Goal: Find specific page/section: Find specific page/section

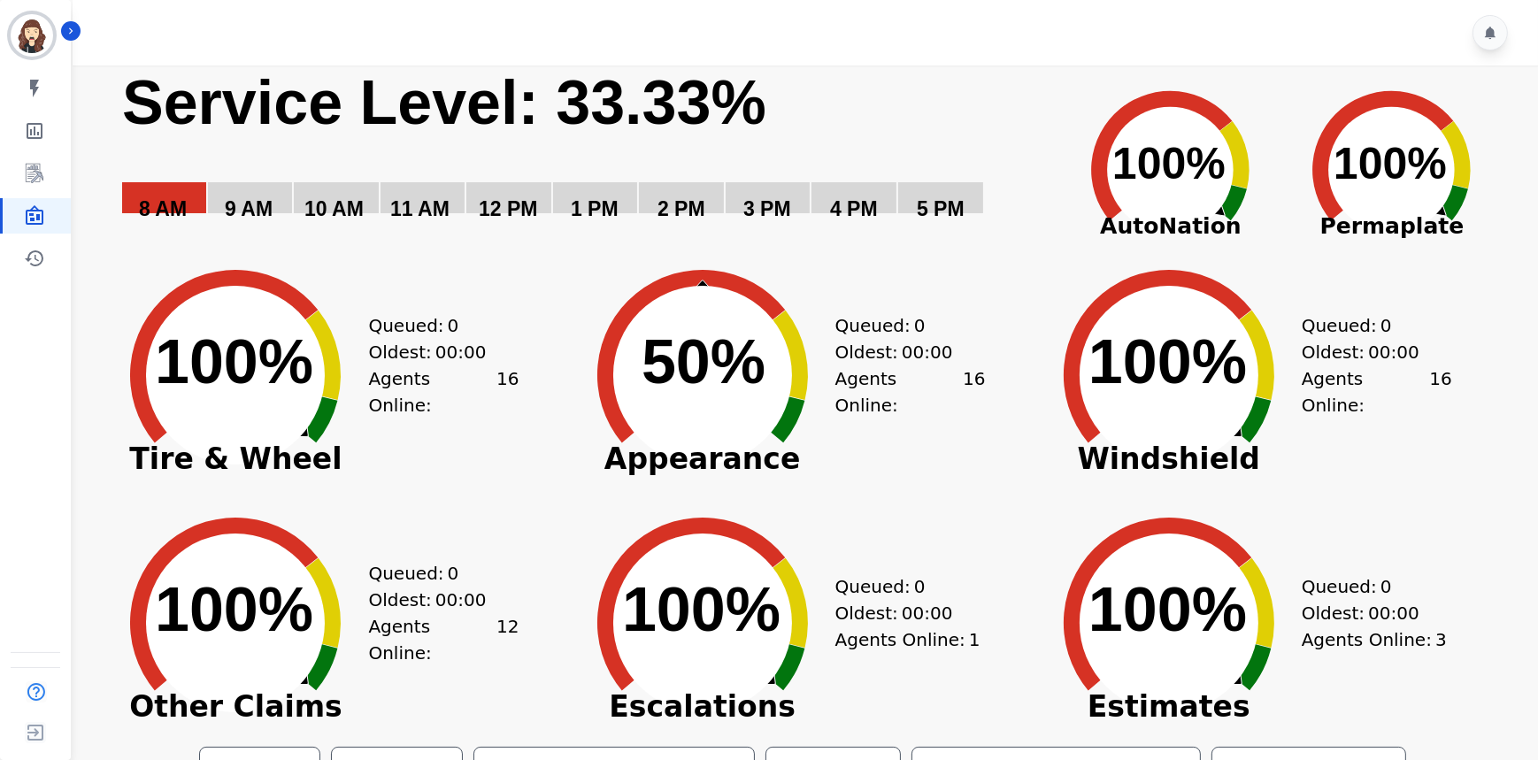
click at [380, 95] on text "Service Level: 33.33%" at bounding box center [444, 102] width 644 height 69
